Goal: Submit feedback/report problem

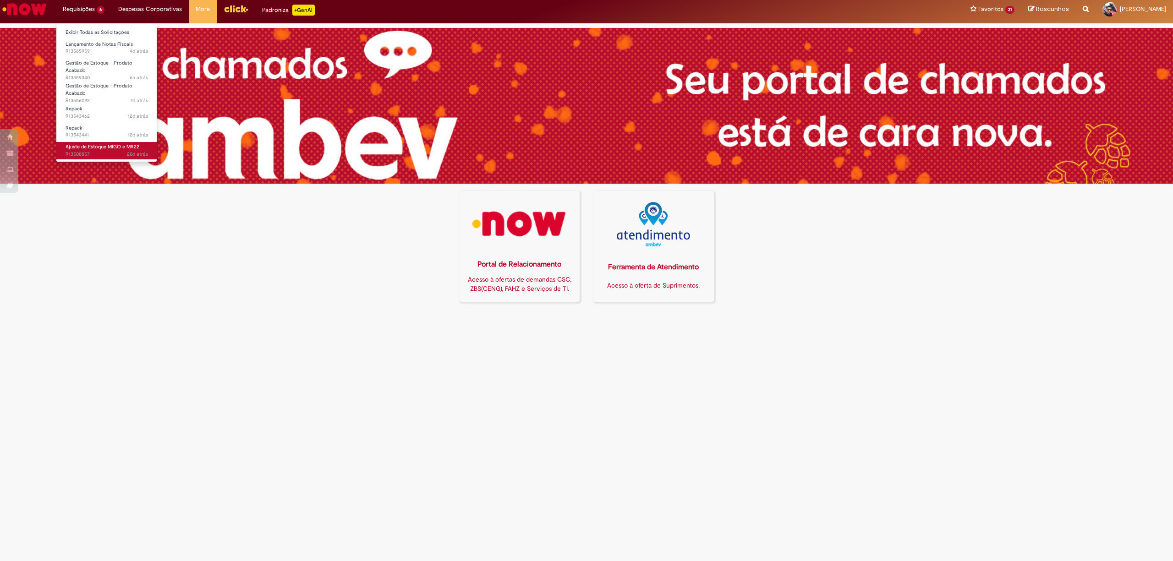
click at [107, 153] on span "20d atrás 20 dias atrás R13508857" at bounding box center [106, 154] width 82 height 7
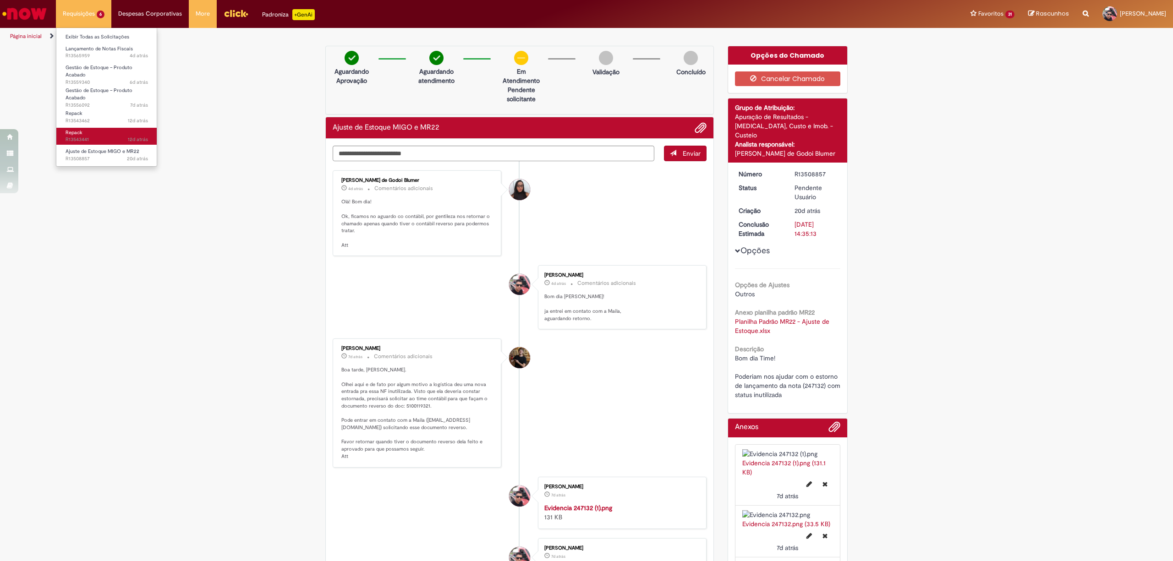
click at [99, 137] on span "12d atrás 12 dias atrás R13543441" at bounding box center [106, 139] width 82 height 7
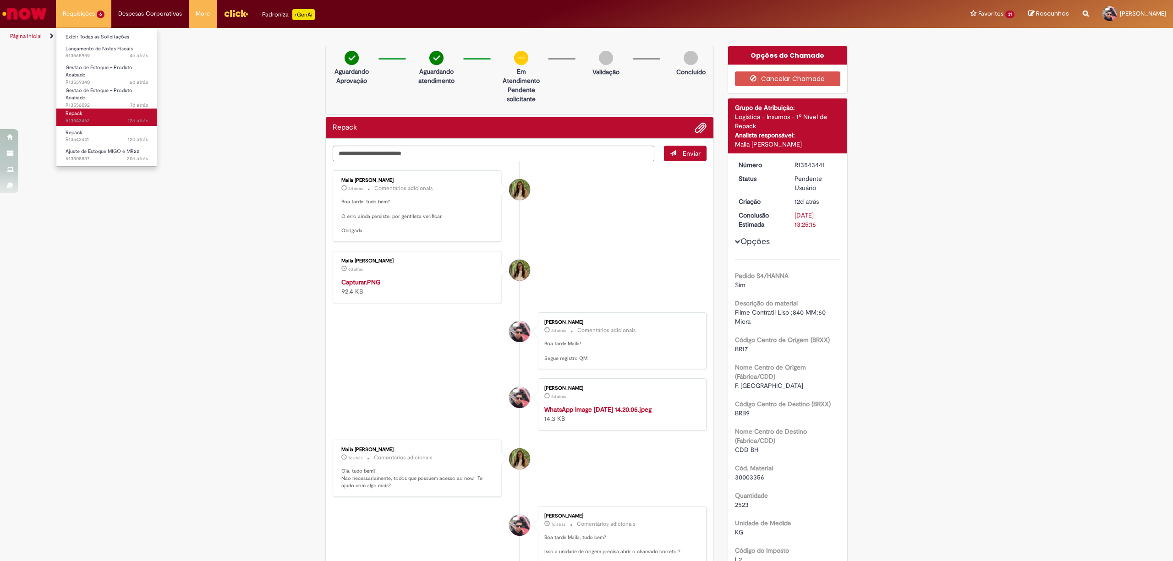
click at [109, 118] on span "12d atrás 12 dias atrás R13543462" at bounding box center [106, 120] width 82 height 7
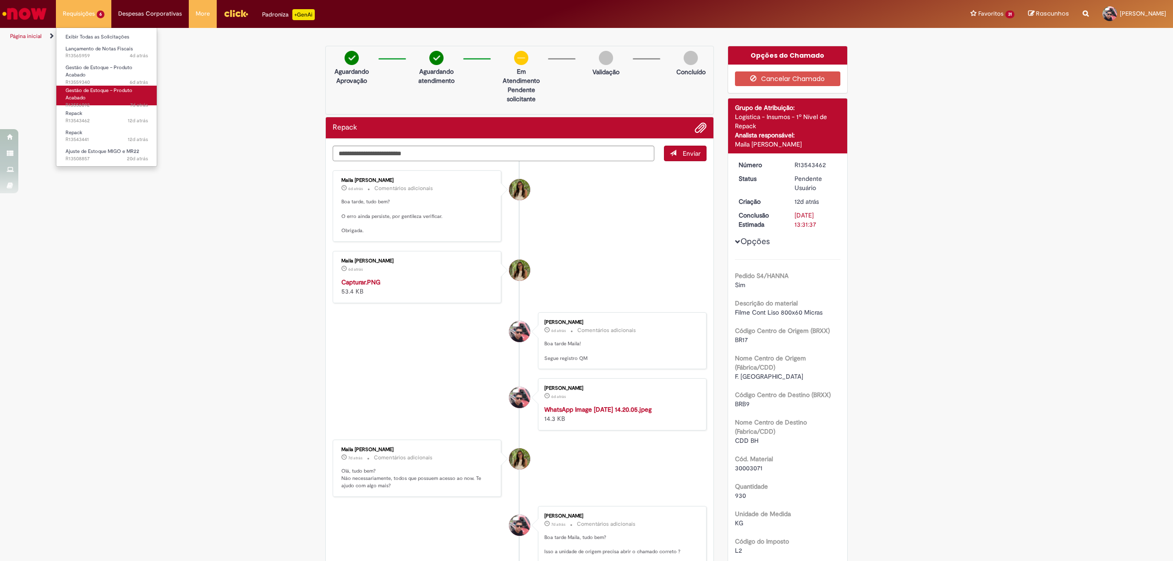
click at [86, 95] on link "Gestão de Estoque – Produto Acabado 7d atrás 7 dias atrás R13556092" at bounding box center [106, 96] width 101 height 20
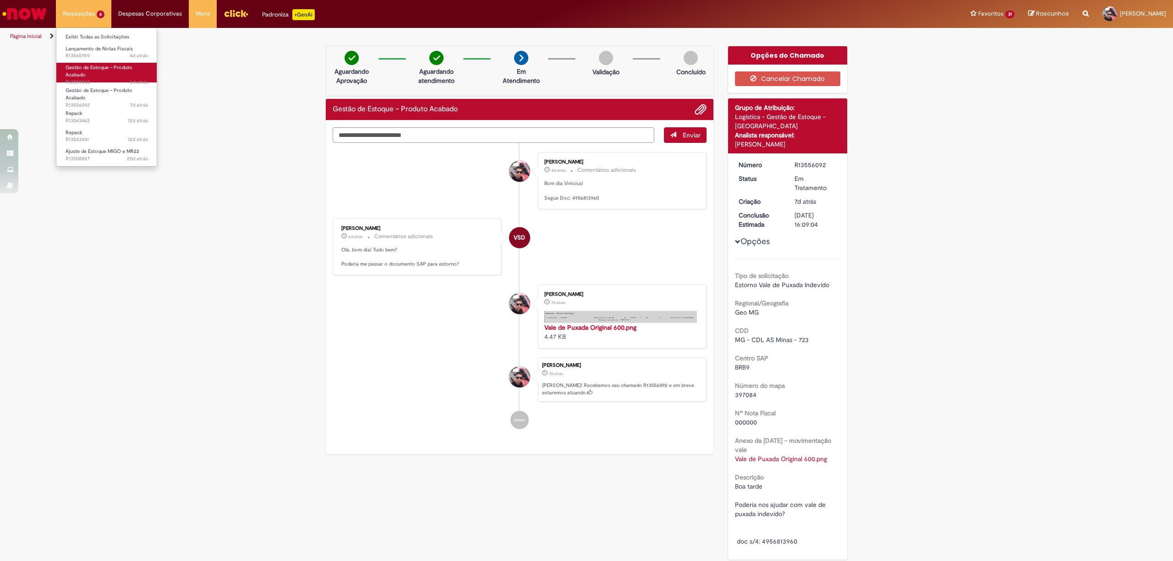
click at [112, 76] on link "Gestão de Estoque – Produto Acabado 6d atrás 6 dias atrás R13559340" at bounding box center [106, 73] width 101 height 20
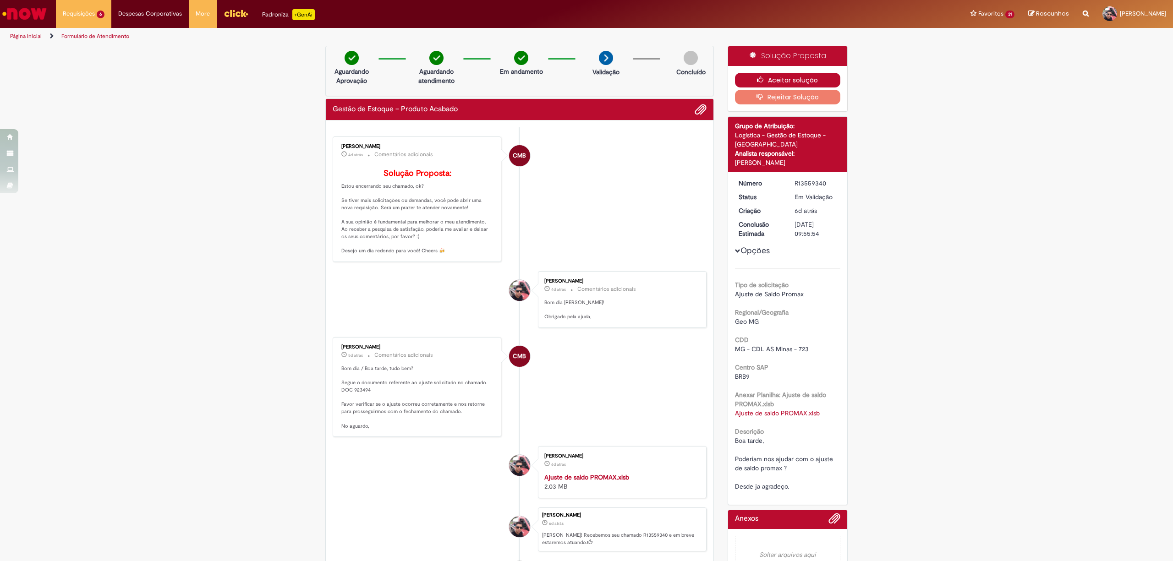
click at [790, 77] on button "Aceitar solução" at bounding box center [788, 80] width 106 height 15
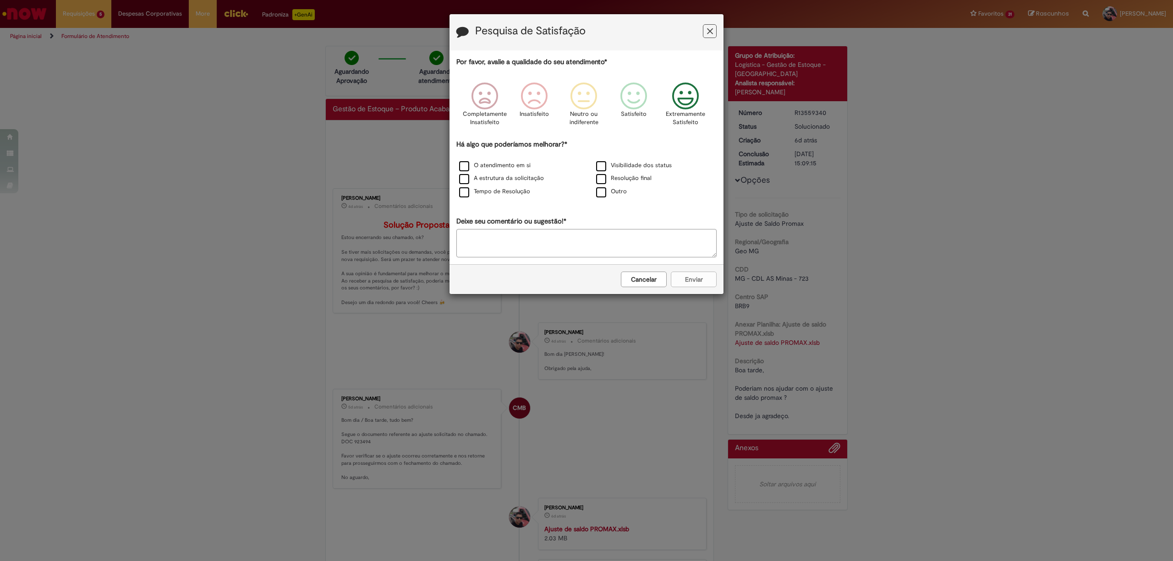
click at [679, 92] on icon "Feedback" at bounding box center [685, 95] width 34 height 27
click at [459, 165] on label "O atendimento em si" at bounding box center [494, 165] width 71 height 9
click at [700, 284] on button "Enviar" at bounding box center [694, 280] width 46 height 16
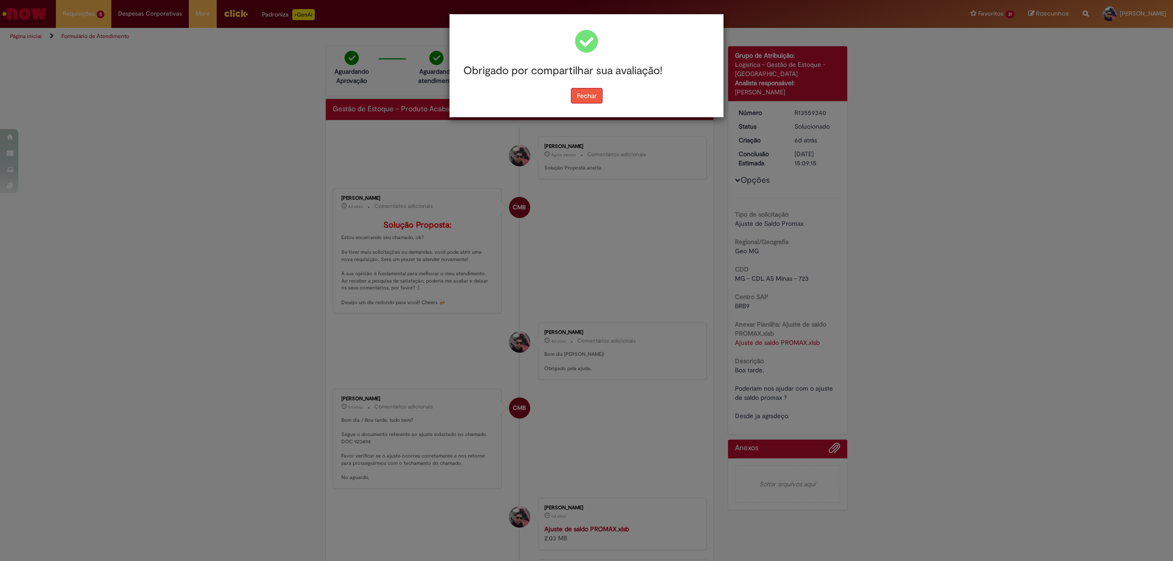
click at [585, 99] on button "Fechar" at bounding box center [587, 96] width 32 height 16
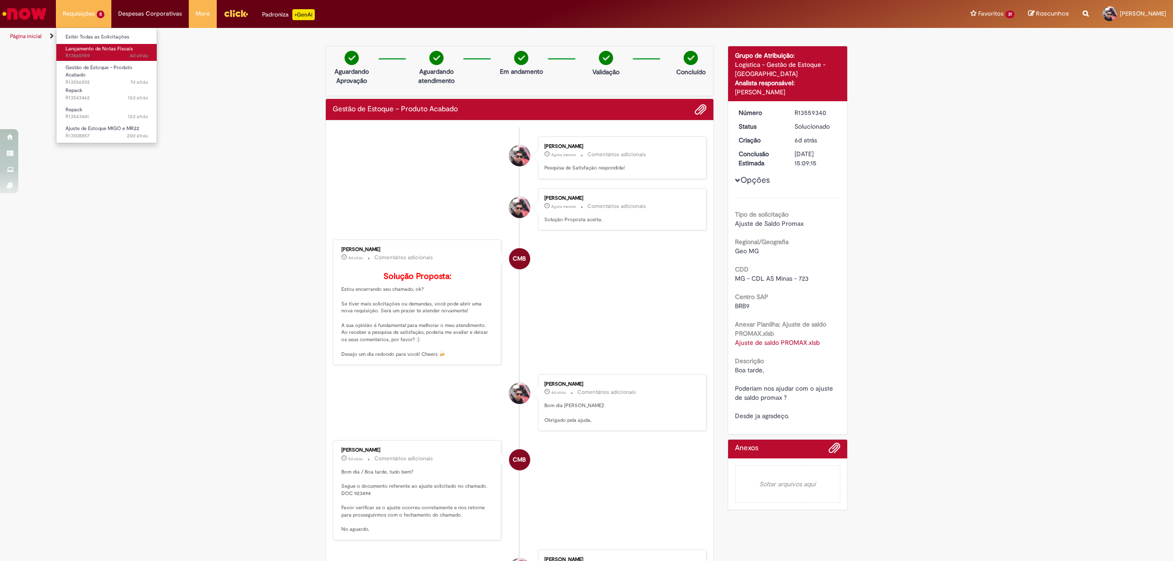
click at [93, 48] on span "Lançamento de Notas Fiscais" at bounding box center [98, 48] width 67 height 7
